Goal: Information Seeking & Learning: Learn about a topic

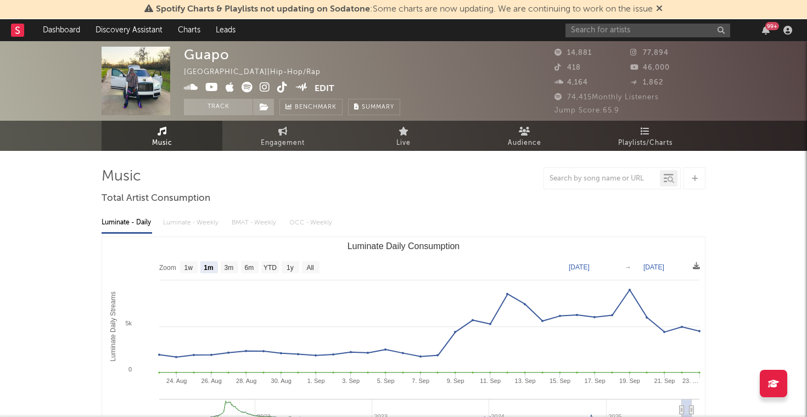
select select "1m"
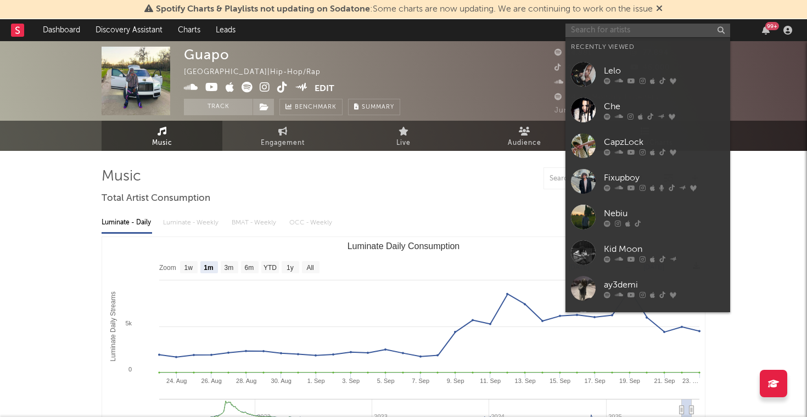
click at [652, 32] on input "text" at bounding box center [648, 31] width 165 height 14
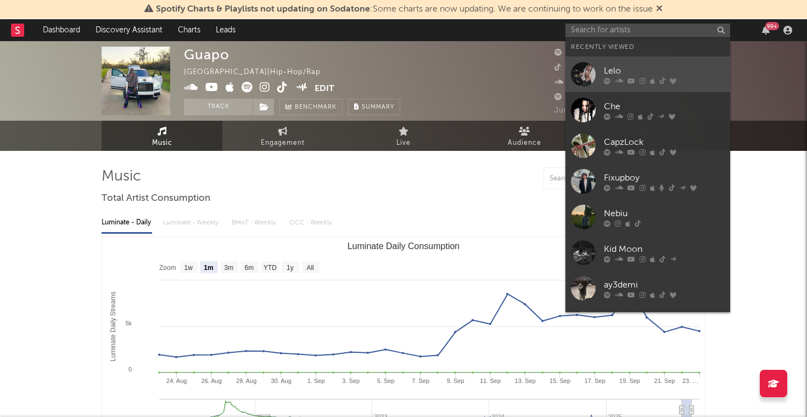
click at [642, 78] on icon at bounding box center [643, 80] width 6 height 7
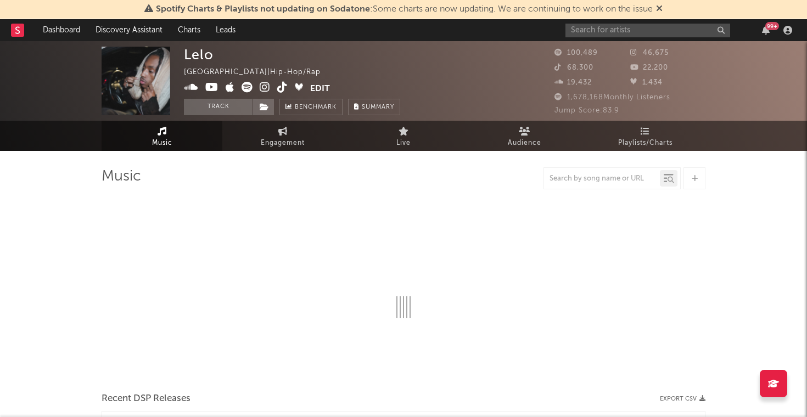
select select "6m"
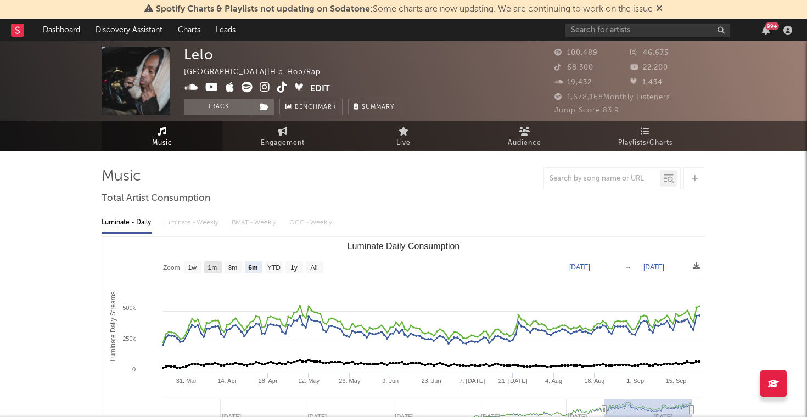
click at [210, 269] on text "1m" at bounding box center [212, 268] width 9 height 8
select select "1m"
type input "[DATE]"
click at [211, 268] on text "1m" at bounding box center [212, 268] width 9 height 8
select select "1m"
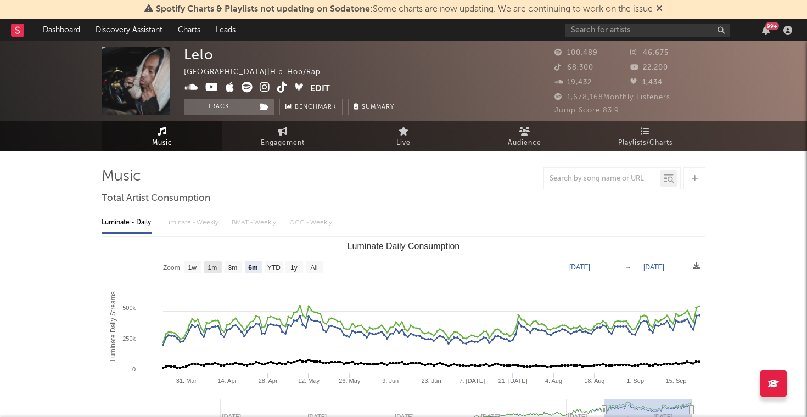
type input "[DATE]"
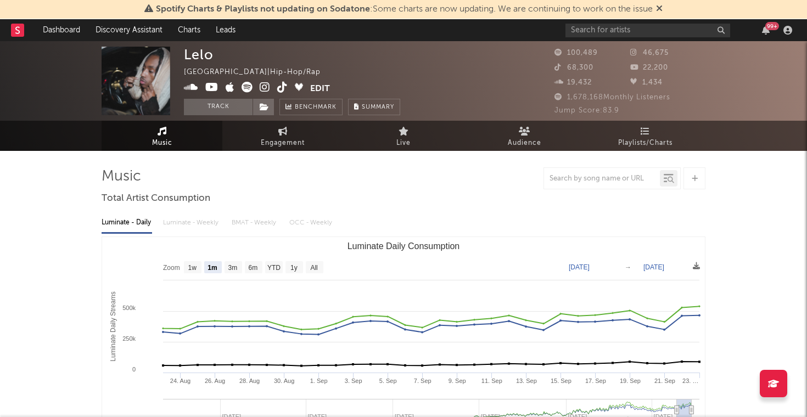
click at [200, 221] on div "Luminate - Daily Luminate - Weekly BMAT - Weekly OCC - Weekly" at bounding box center [404, 223] width 604 height 19
click at [198, 220] on div "Luminate - Daily Luminate - Weekly BMAT - Weekly OCC - Weekly" at bounding box center [404, 223] width 604 height 19
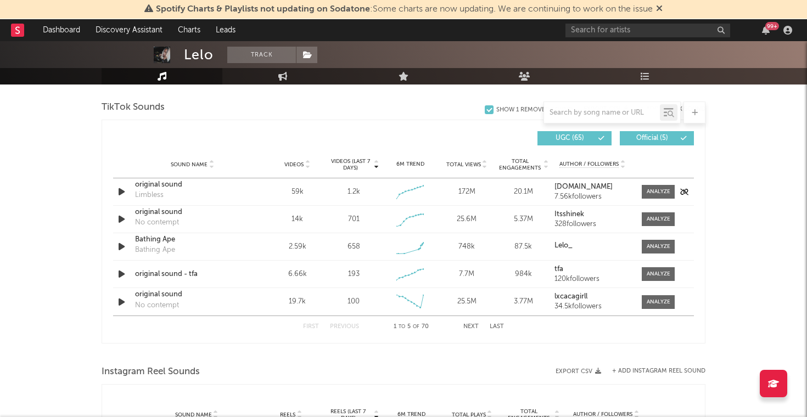
scroll to position [744, 0]
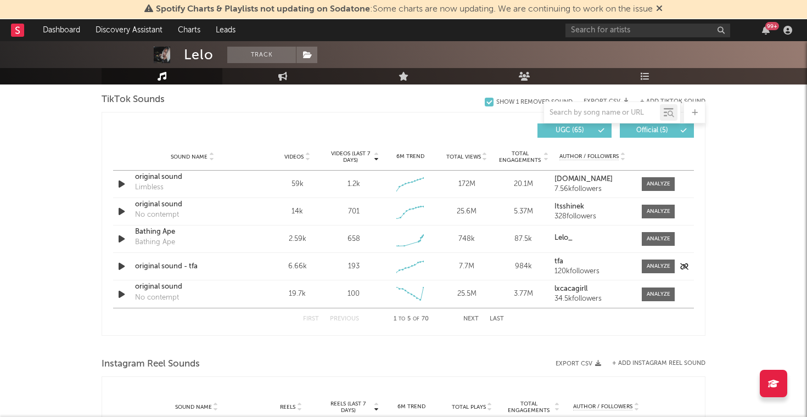
click at [124, 267] on icon "button" at bounding box center [122, 267] width 12 height 14
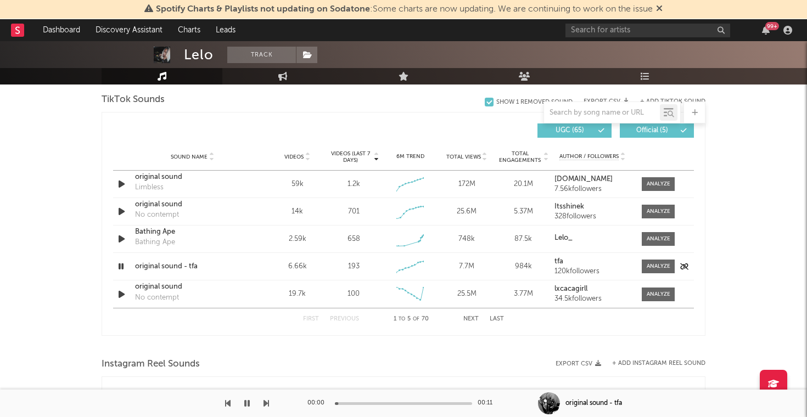
click at [124, 267] on icon "button" at bounding box center [121, 267] width 10 height 14
